Goal: Use online tool/utility: Utilize a website feature to perform a specific function

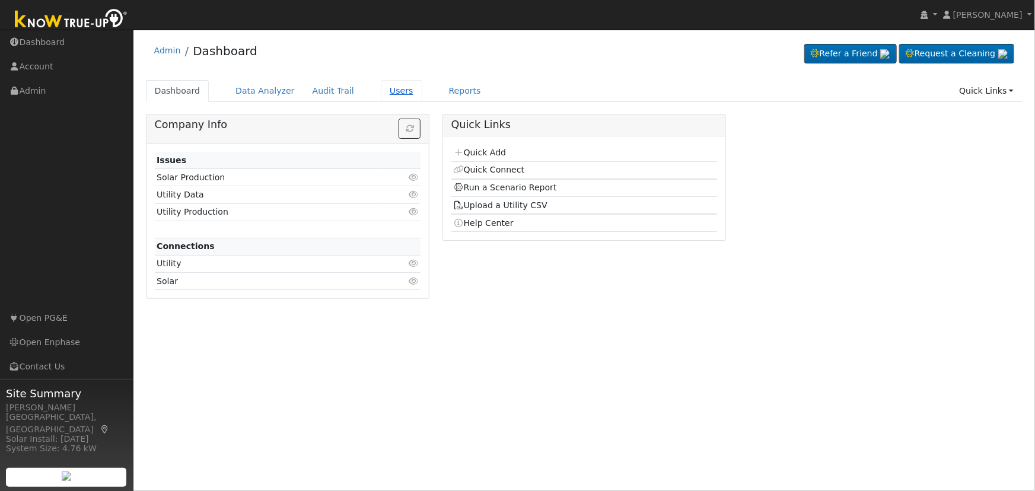
click at [381, 85] on link "Users" at bounding box center [402, 91] width 42 height 22
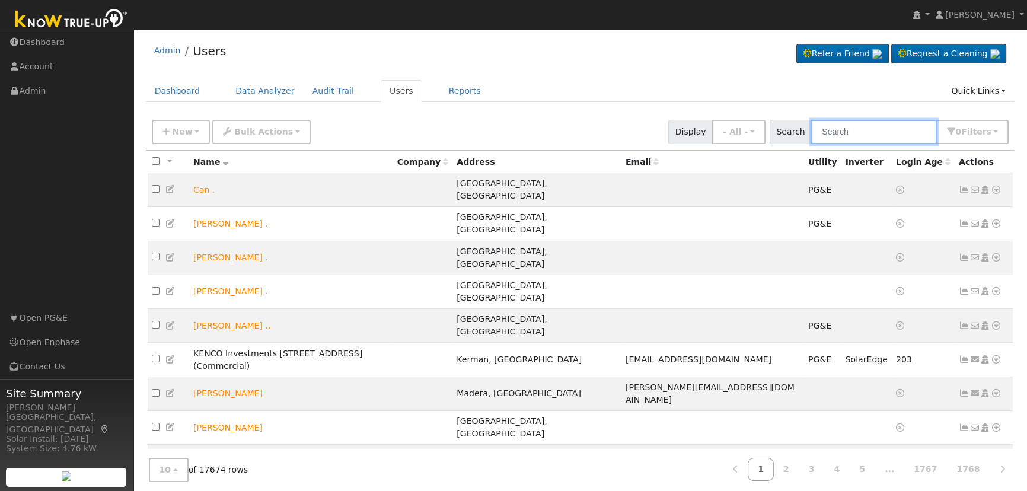
click at [877, 125] on input "text" at bounding box center [874, 132] width 126 height 24
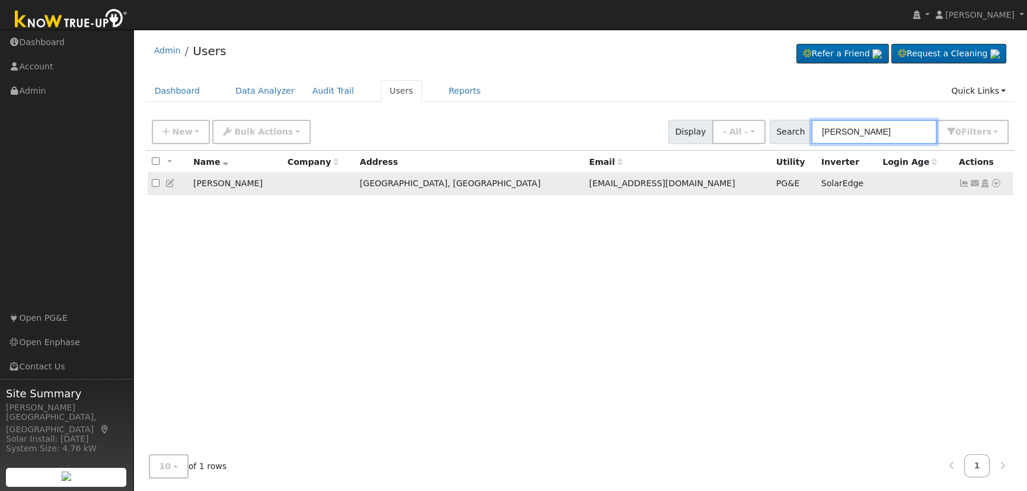
type input "[PERSON_NAME]"
click at [994, 184] on icon at bounding box center [996, 183] width 11 height 8
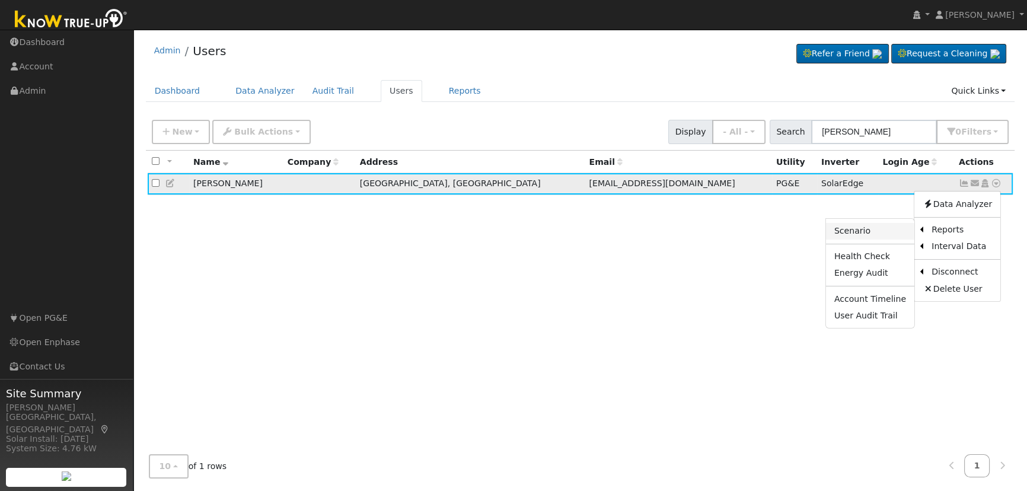
click at [867, 231] on link "Scenario" at bounding box center [870, 231] width 88 height 17
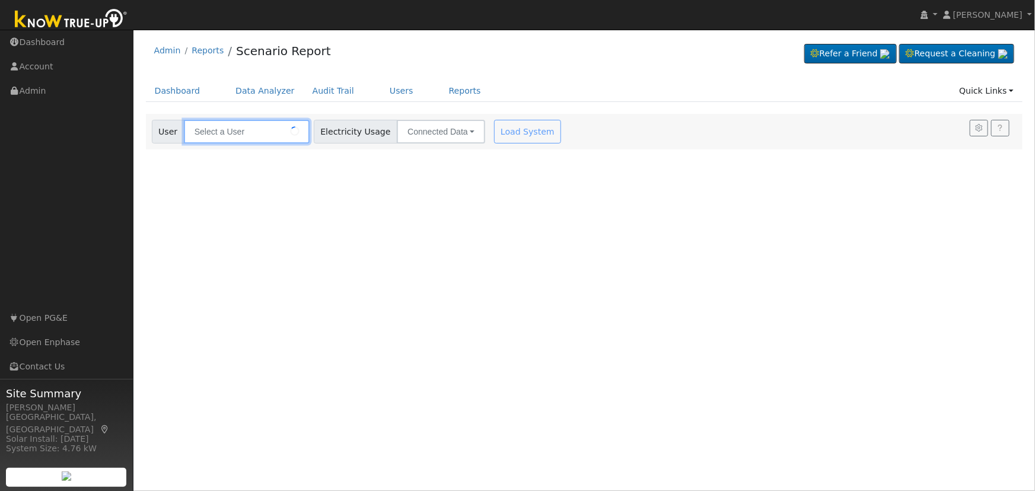
click at [272, 127] on input "text" at bounding box center [247, 132] width 126 height 24
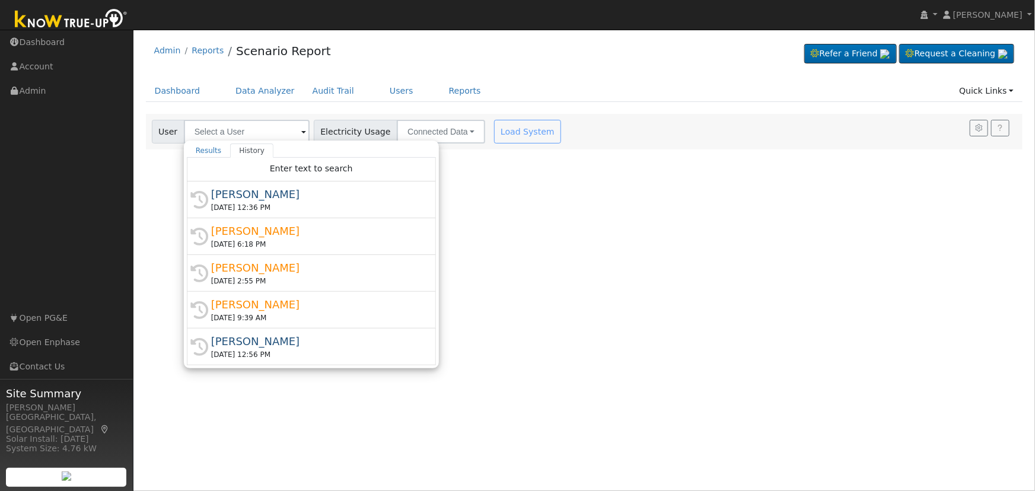
click at [715, 192] on div "User Profile First name Last name Email Email Notifications No Emails No Emails…" at bounding box center [584, 260] width 902 height 461
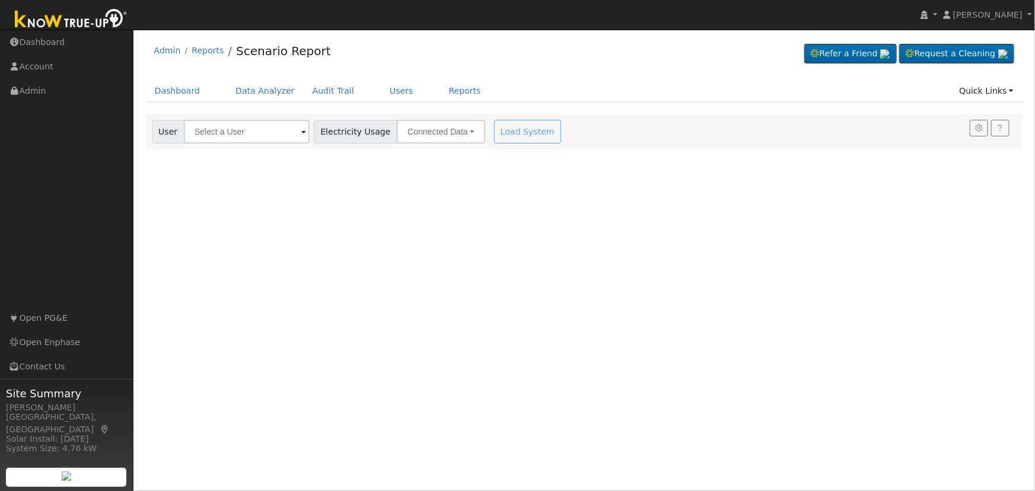
click at [501, 135] on div "Load System" at bounding box center [529, 132] width 75 height 24
click at [243, 133] on input "text" at bounding box center [247, 132] width 126 height 24
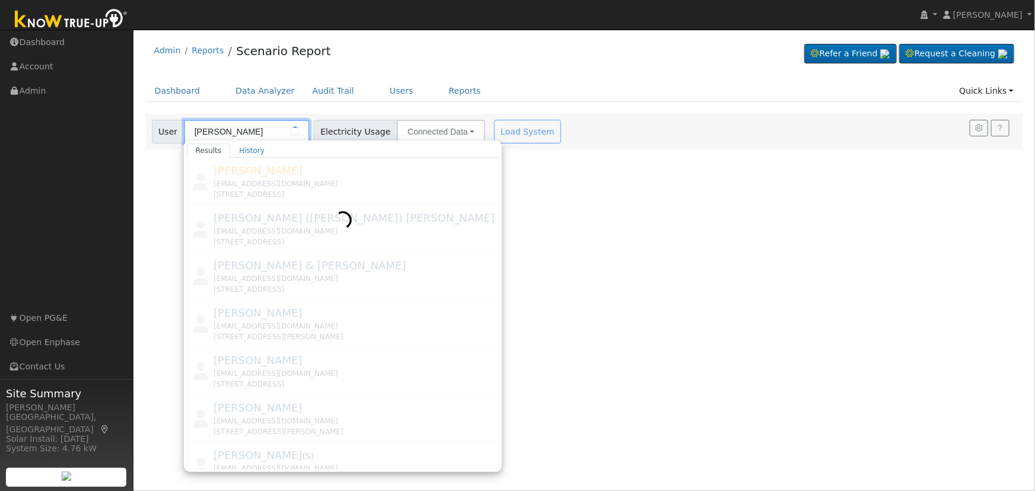
type input "robert hofman"
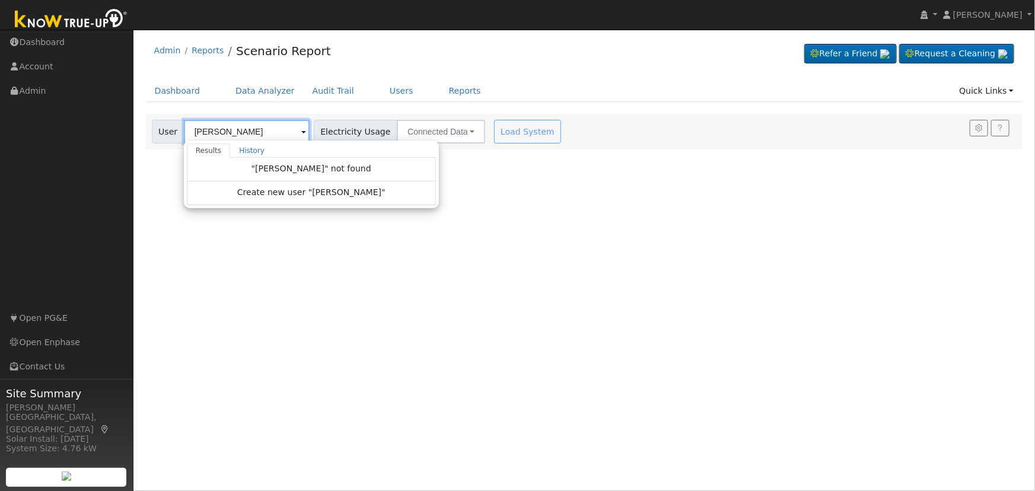
drag, startPoint x: 217, startPoint y: 129, endPoint x: 176, endPoint y: 128, distance: 40.3
click at [177, 129] on div "User robert hofman Results History "robert hofman" not found Create new user "r…" at bounding box center [231, 132] width 158 height 24
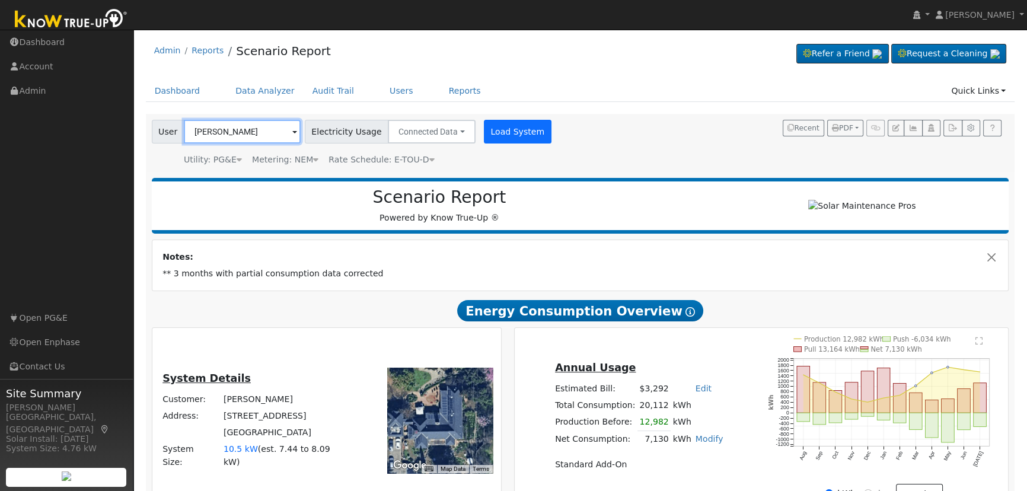
type input "[PERSON_NAME]"
click at [490, 132] on button "Load System" at bounding box center [518, 132] width 68 height 24
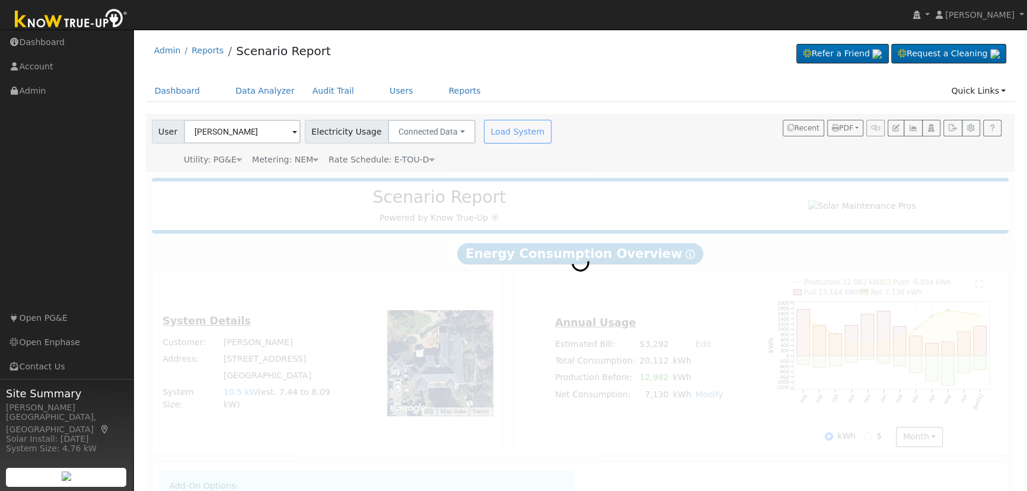
radio input "true"
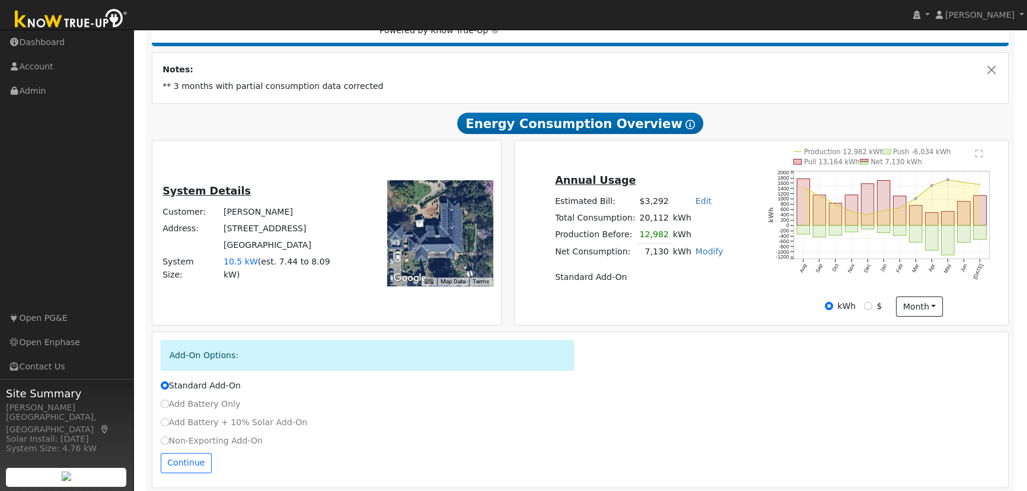
scroll to position [199, 0]
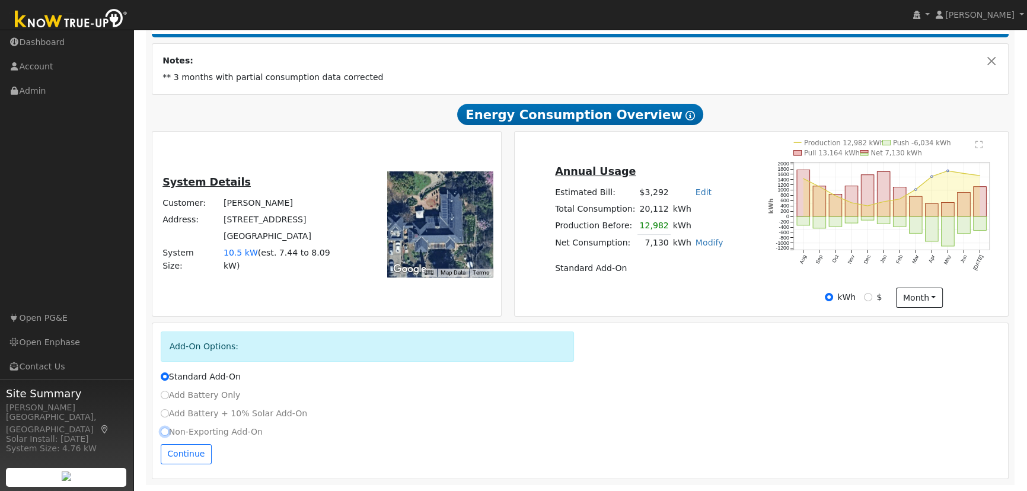
click at [165, 434] on input "Non-Exporting Add-On" at bounding box center [165, 432] width 8 height 8
radio input "true"
radio input "false"
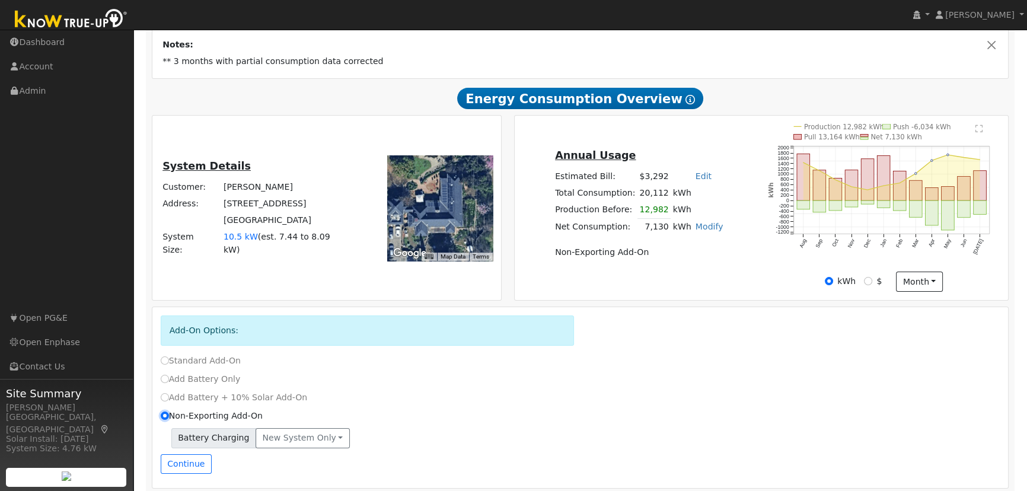
scroll to position [225, 0]
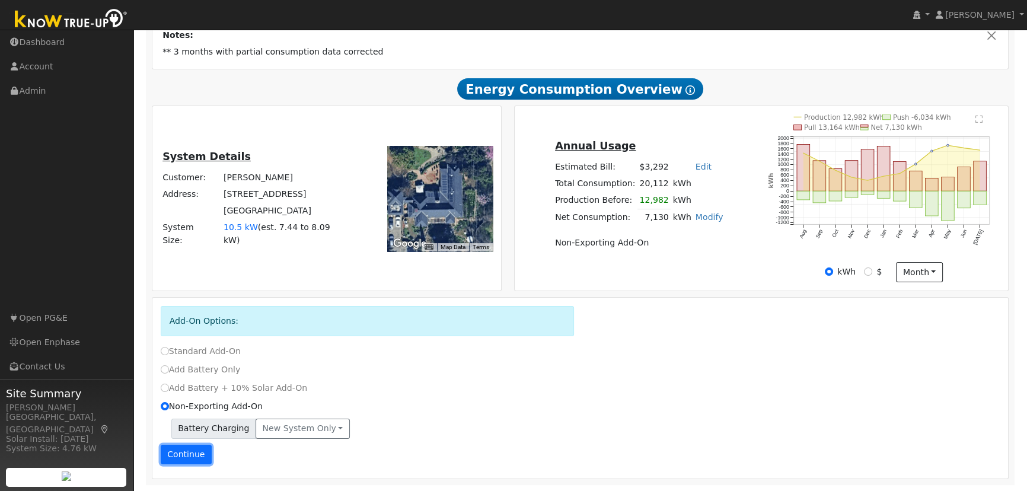
click at [180, 456] on button "Continue" at bounding box center [186, 455] width 51 height 20
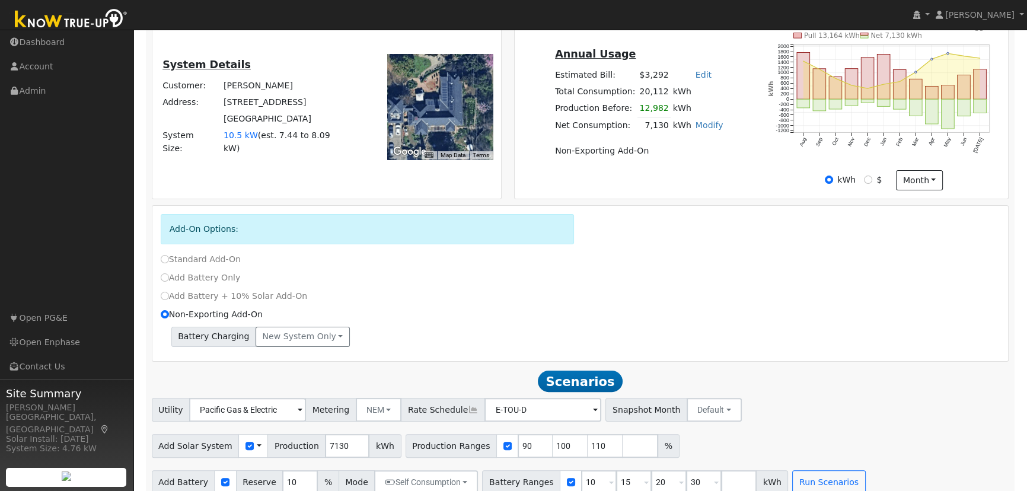
scroll to position [332, 0]
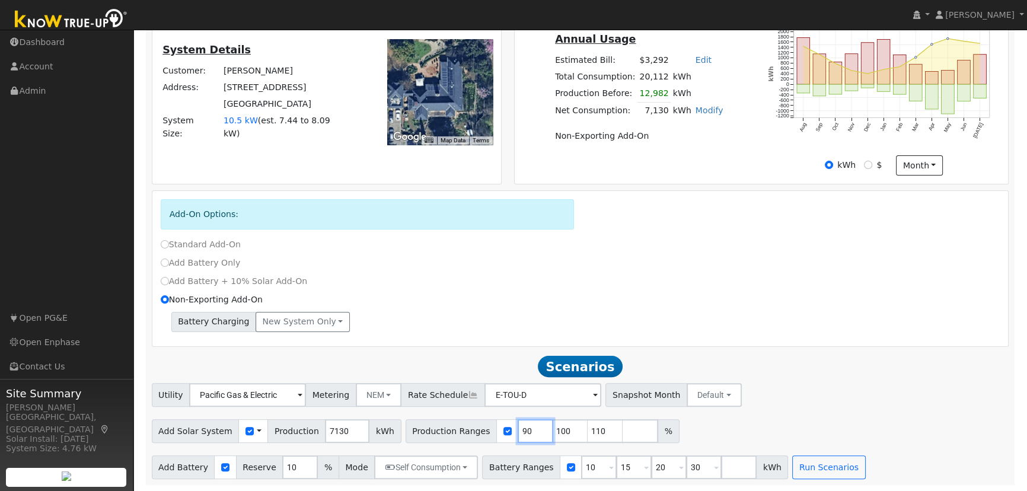
click at [518, 438] on input "90" at bounding box center [536, 431] width 36 height 24
type input "100"
type input "110"
click at [518, 438] on input "100" at bounding box center [536, 431] width 36 height 24
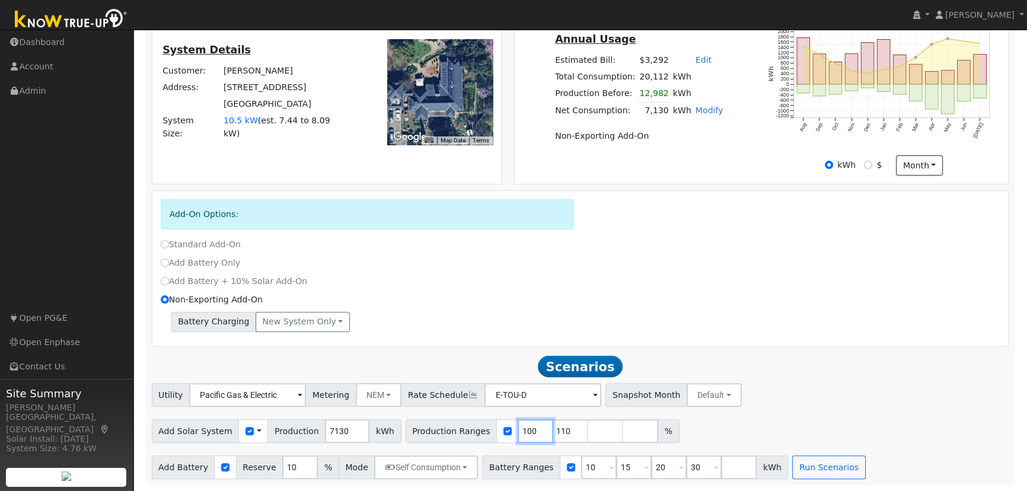
type input "110"
click at [518, 438] on input "110" at bounding box center [536, 431] width 36 height 24
click at [518, 438] on input "number" at bounding box center [536, 431] width 36 height 24
type input "89"
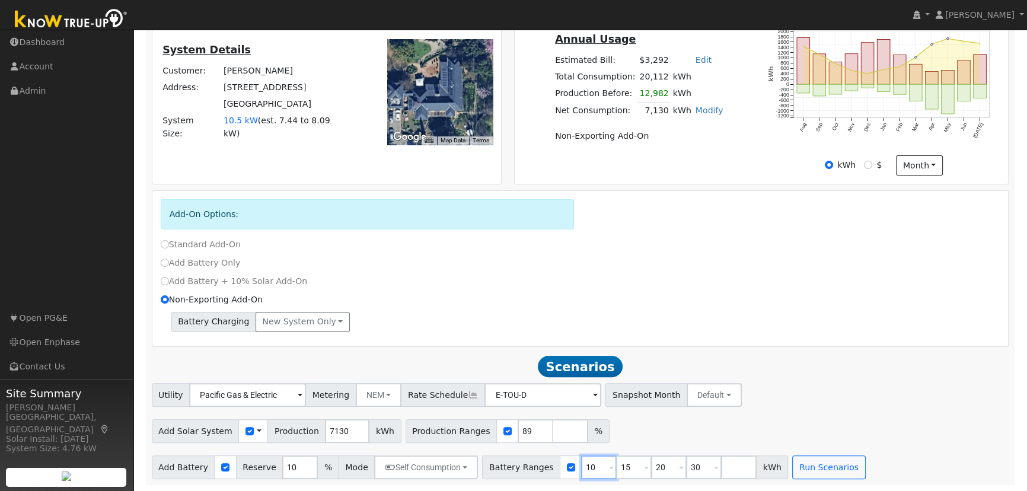
click at [581, 469] on input "10" at bounding box center [599, 468] width 36 height 24
type input "15"
type input "20"
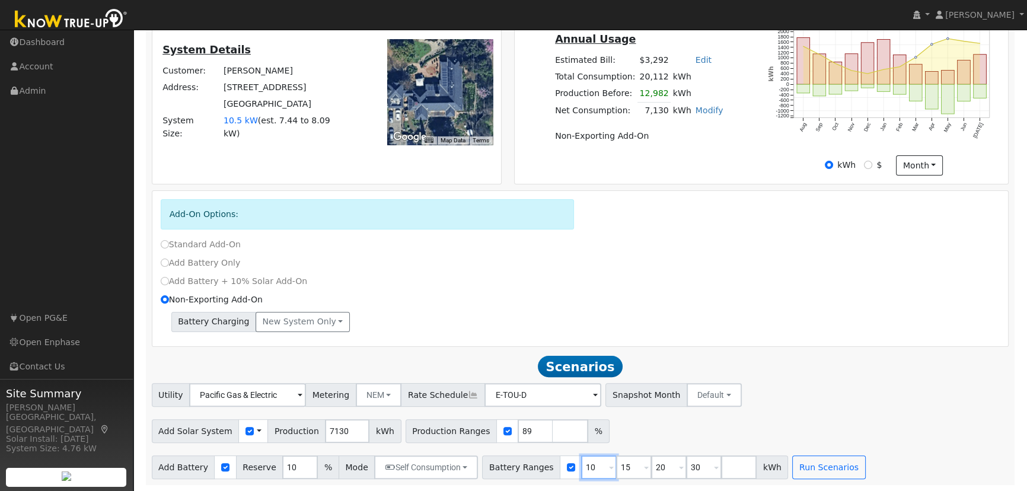
type input "30"
click at [581, 469] on input "15" at bounding box center [599, 468] width 36 height 24
type input "20"
type input "30"
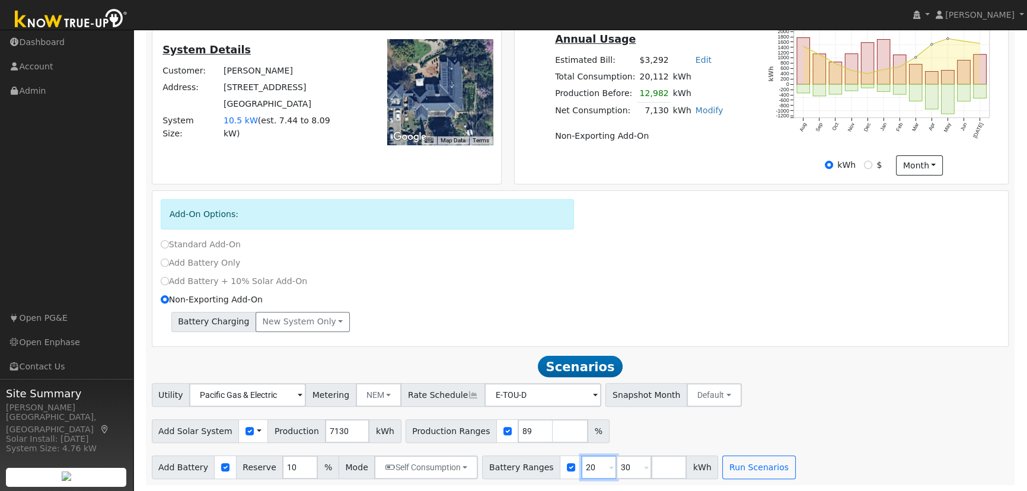
click at [581, 469] on input "20" at bounding box center [599, 468] width 36 height 24
type input "30"
click at [581, 469] on input "30" at bounding box center [599, 468] width 36 height 24
click at [581, 469] on input "number" at bounding box center [599, 468] width 36 height 24
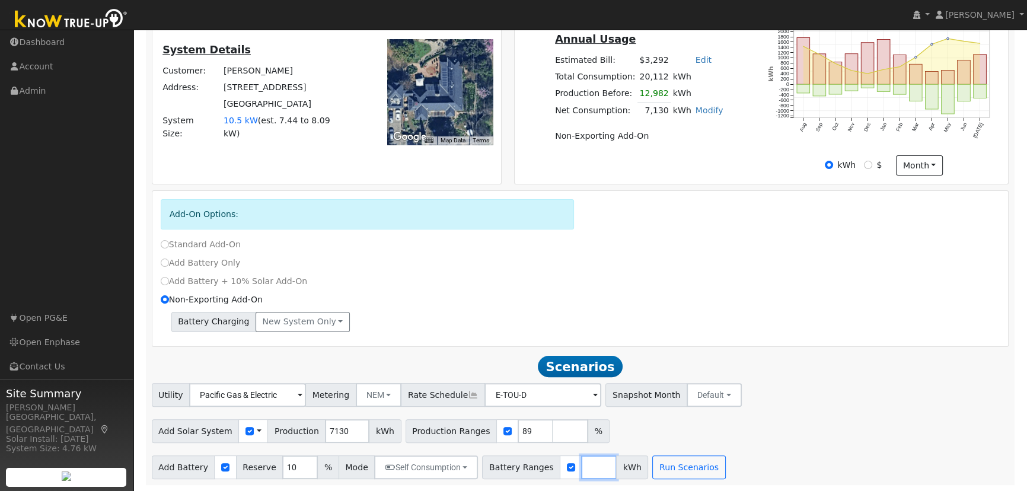
click at [581, 469] on input "number" at bounding box center [599, 468] width 36 height 24
type input "10"
click at [581, 469] on input "10" at bounding box center [599, 468] width 36 height 24
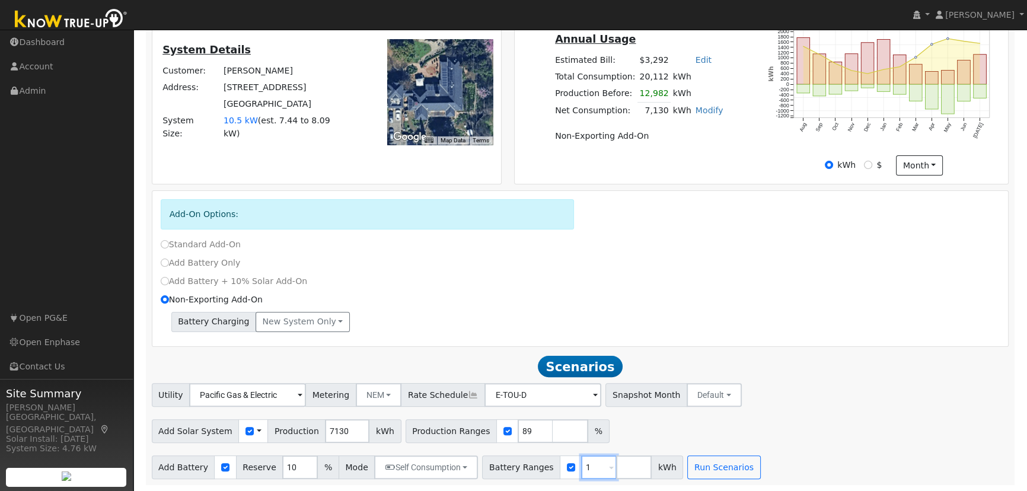
type input "10"
click at [282, 466] on input "10" at bounding box center [300, 468] width 36 height 24
type input "20"
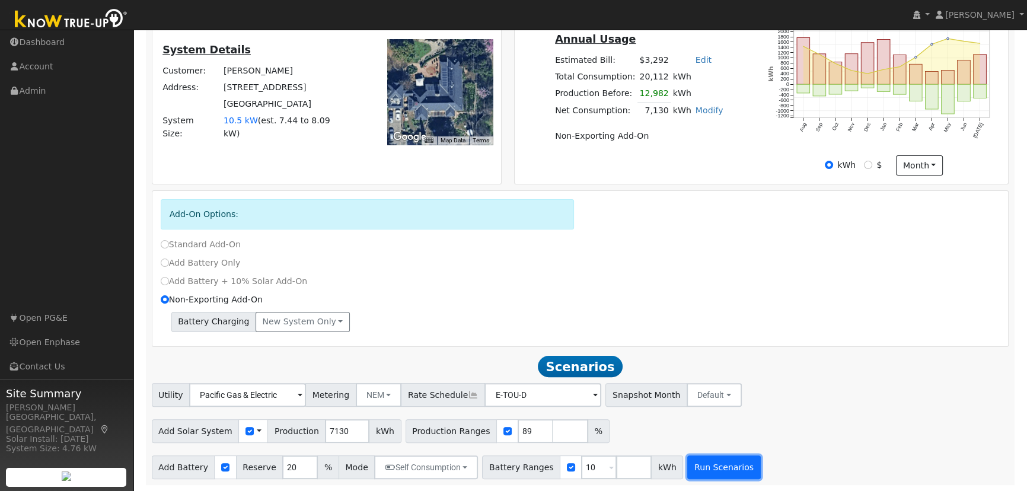
click at [688, 463] on button "Run Scenarios" at bounding box center [724, 468] width 73 height 24
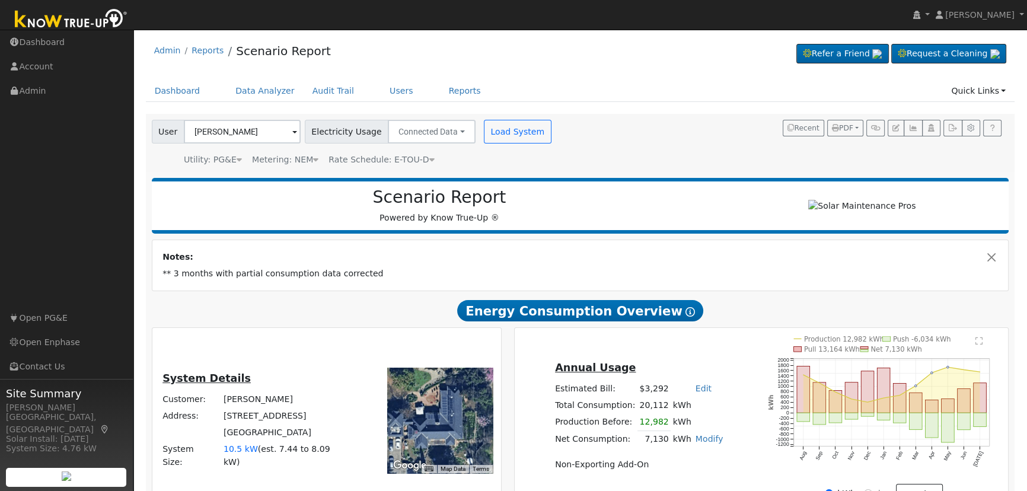
scroll to position [0, 0]
click at [849, 124] on span "PDF" at bounding box center [842, 128] width 21 height 8
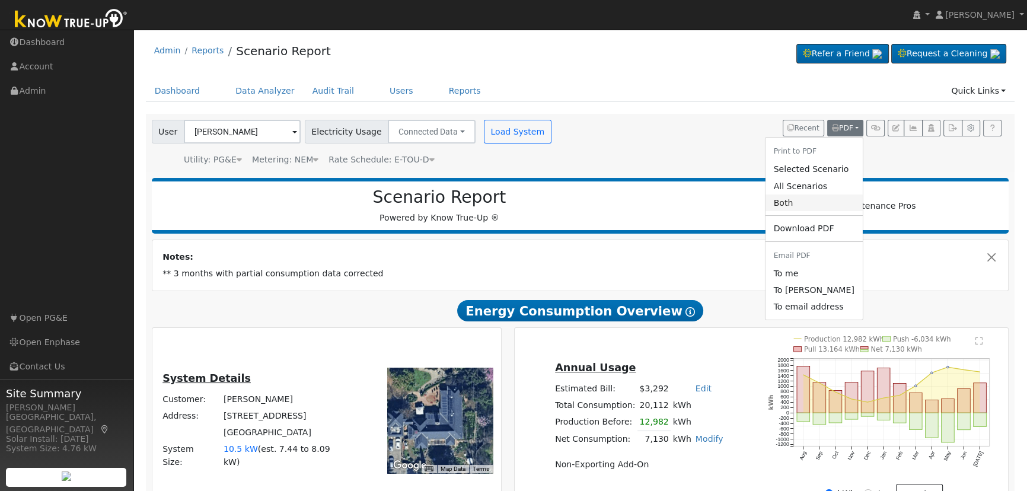
click at [809, 206] on link "Both" at bounding box center [813, 203] width 97 height 17
